Goal: Information Seeking & Learning: Learn about a topic

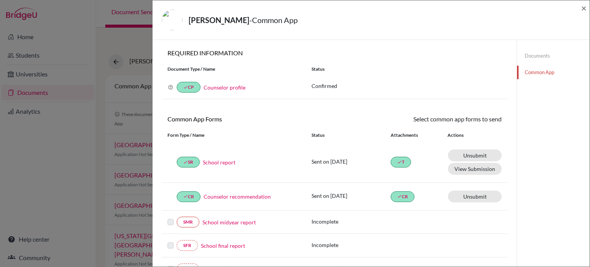
scroll to position [115, 0]
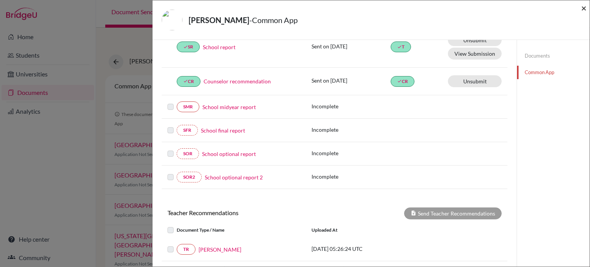
drag, startPoint x: 582, startPoint y: 9, endPoint x: 569, endPoint y: 8, distance: 13.9
click at [582, 8] on span "×" at bounding box center [583, 7] width 5 height 11
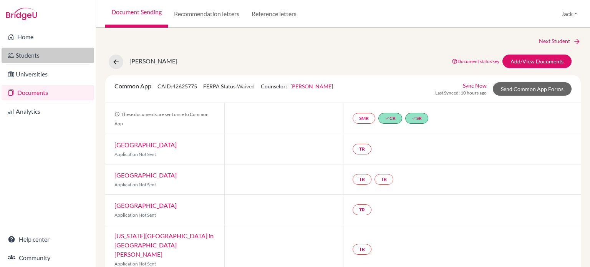
click at [26, 53] on link "Students" at bounding box center [48, 55] width 93 height 15
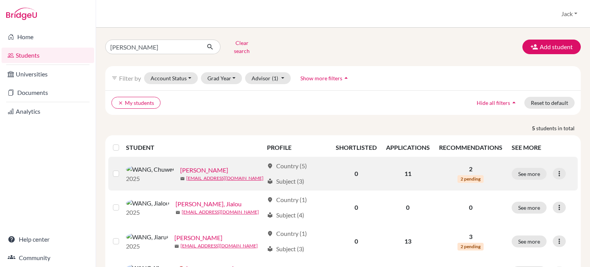
click at [180, 166] on link "WANG, Chuwei" at bounding box center [204, 170] width 48 height 9
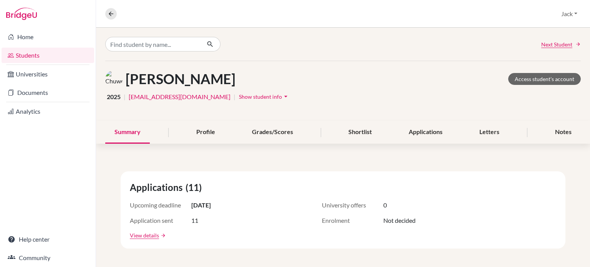
scroll to position [77, 0]
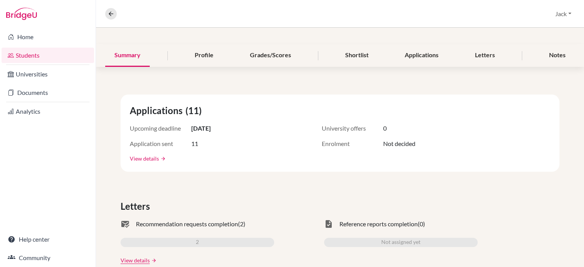
click at [152, 160] on link "View details" at bounding box center [144, 158] width 29 height 8
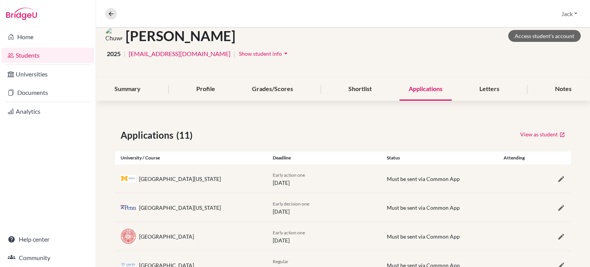
scroll to position [158, 0]
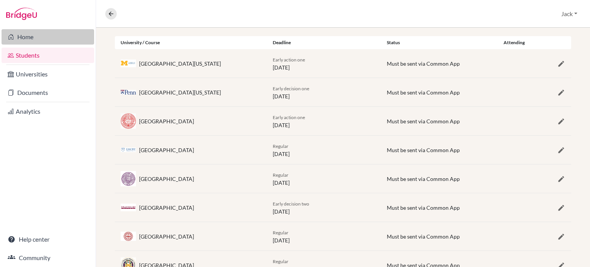
click at [29, 33] on link "Home" at bounding box center [48, 36] width 93 height 15
